Goal: Task Accomplishment & Management: Manage account settings

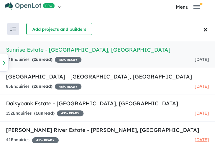
click at [76, 60] on span "45 % READY" at bounding box center [68, 60] width 27 height 6
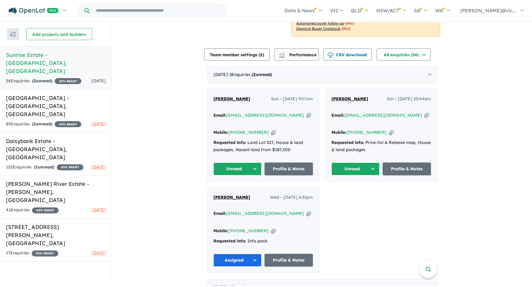
scroll to position [269, 0]
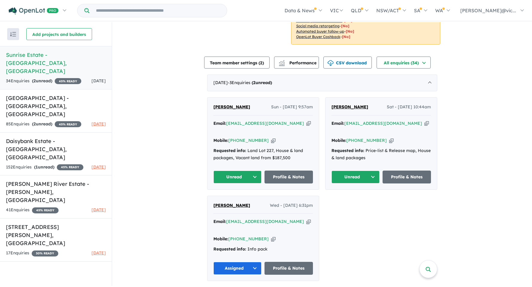
click at [219, 154] on button "Unread" at bounding box center [237, 176] width 48 height 13
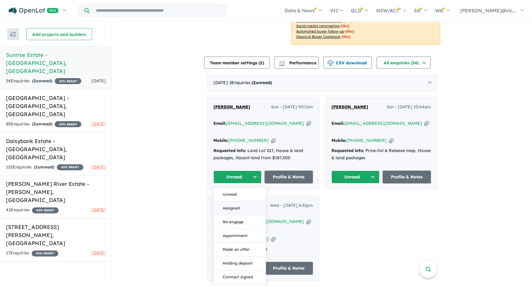
click at [219, 154] on button "Assigned" at bounding box center [240, 208] width 52 height 14
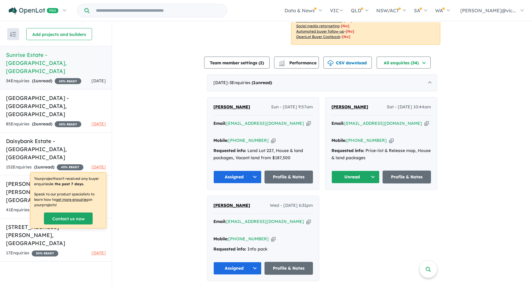
click at [219, 154] on div "Requested info: Land Lot 227, House & land packages, Vacant land from $187,500" at bounding box center [263, 154] width 100 height 14
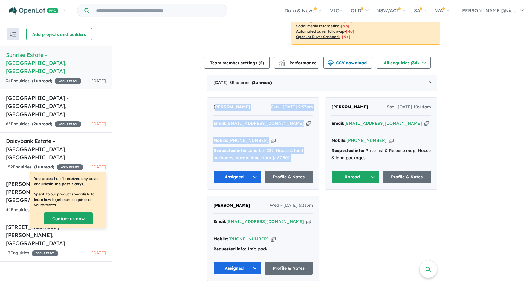
drag, startPoint x: 296, startPoint y: 160, endPoint x: 215, endPoint y: 115, distance: 93.0
click at [215, 115] on div "[PERSON_NAME] Sun - [DATE] 9:57am Email: [EMAIL_ADDRESS][DOMAIN_NAME] Copied! M…" at bounding box center [263, 143] width 112 height 92
click at [219, 154] on div "Requested info: Land Lot 227, House & land packages, Vacant land from $187,500" at bounding box center [263, 154] width 100 height 14
drag, startPoint x: 296, startPoint y: 159, endPoint x: 196, endPoint y: 111, distance: 110.9
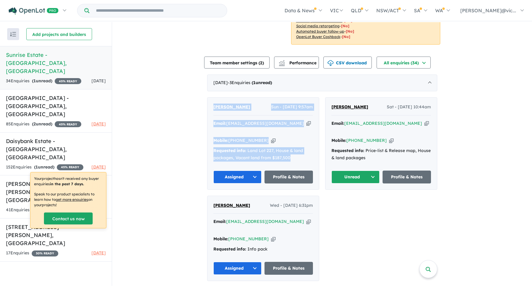
click at [196, 111] on div "View 5 projects in your account Sunrise Estate - [GEOGRAPHIC_DATA] 45 % READY L…" at bounding box center [322, 257] width 420 height 1009
copy div "[PERSON_NAME] Sun - [DATE] 9:57am Email: [EMAIL_ADDRESS][DOMAIN_NAME] Copied! M…"
